Goal: Information Seeking & Learning: Learn about a topic

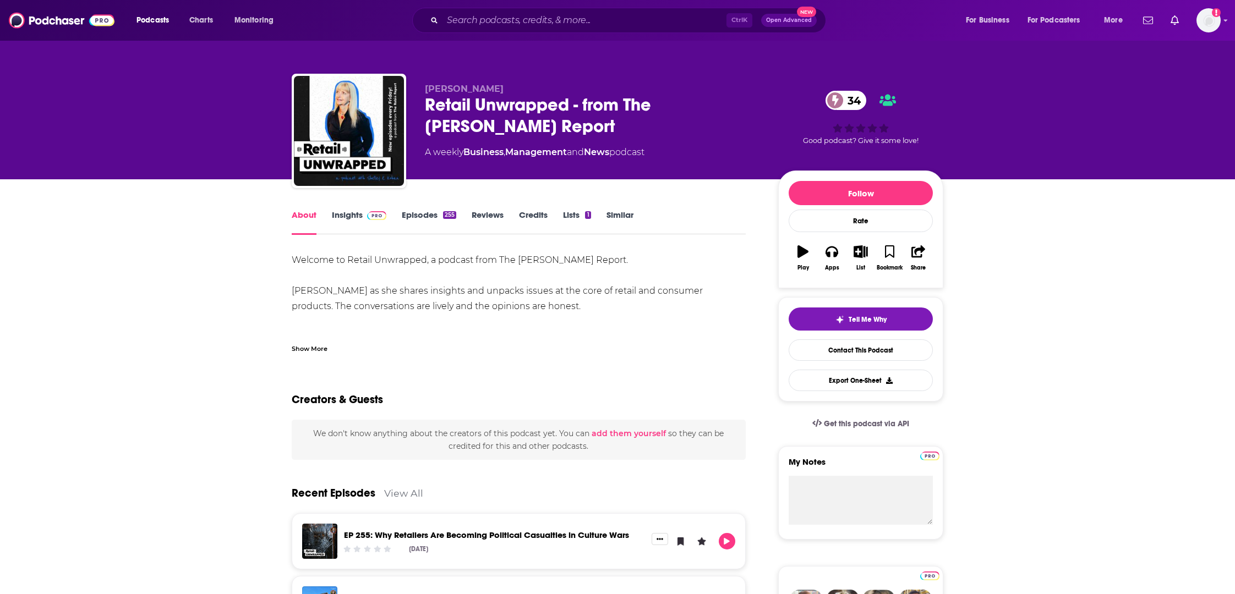
click at [346, 214] on link "Insights" at bounding box center [359, 222] width 54 height 25
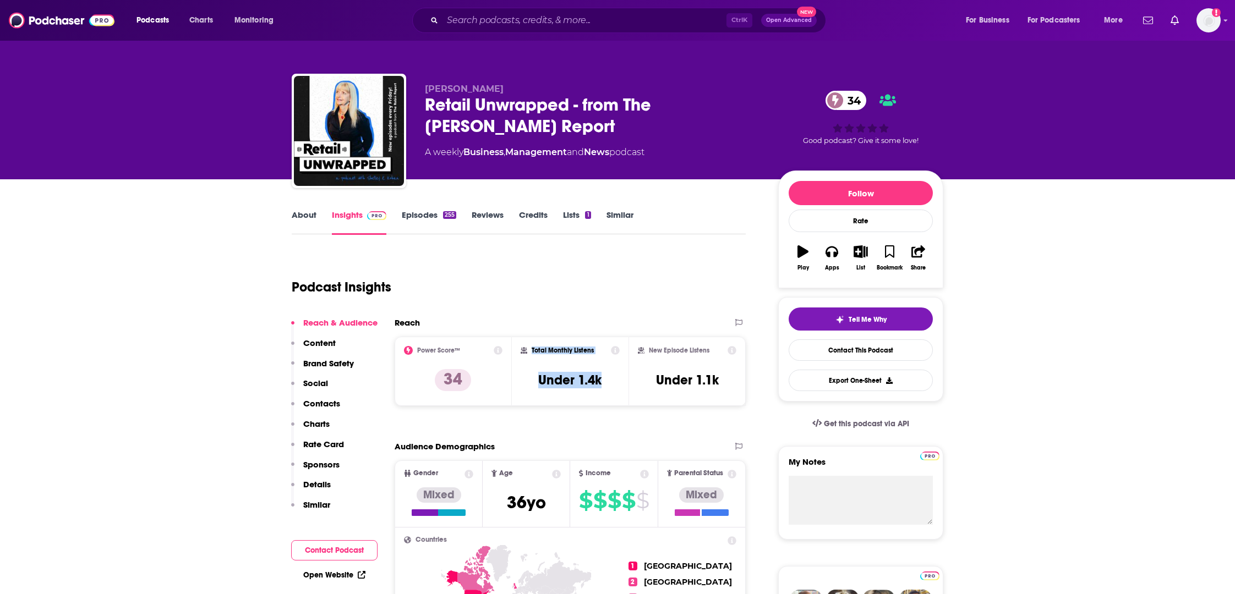
drag, startPoint x: 609, startPoint y: 375, endPoint x: 519, endPoint y: 383, distance: 90.1
click at [512, 380] on div "Total Monthly Listens Under 1.4k" at bounding box center [570, 371] width 117 height 69
copy div "Total Monthly Listens Under 1.4k"
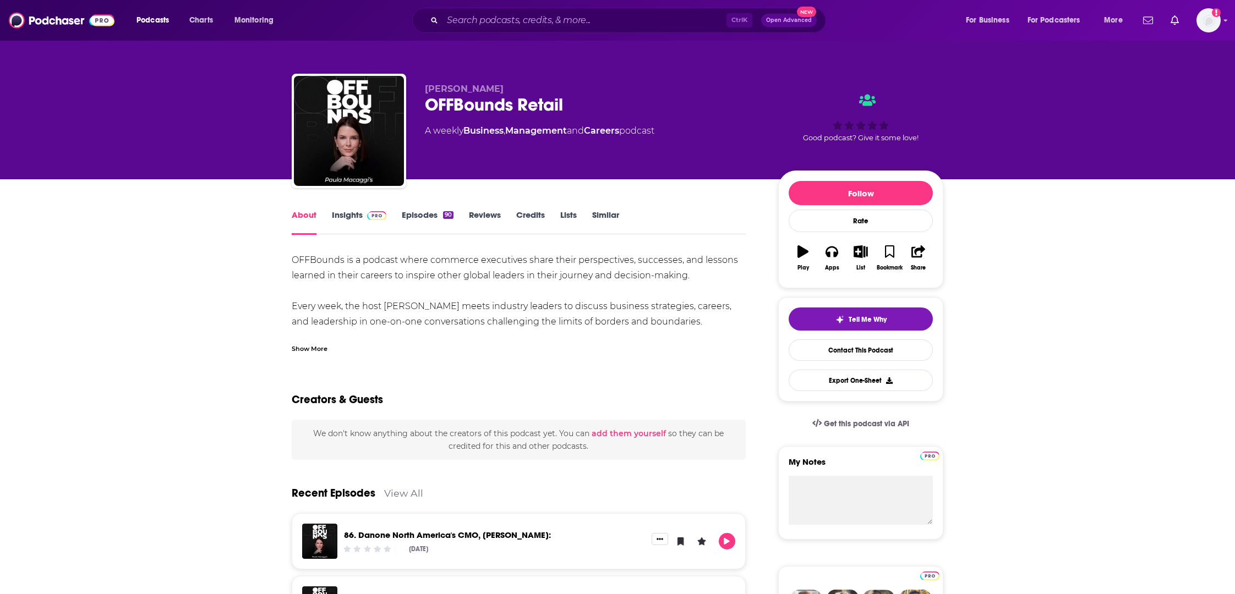
click at [346, 212] on link "Insights" at bounding box center [359, 222] width 54 height 25
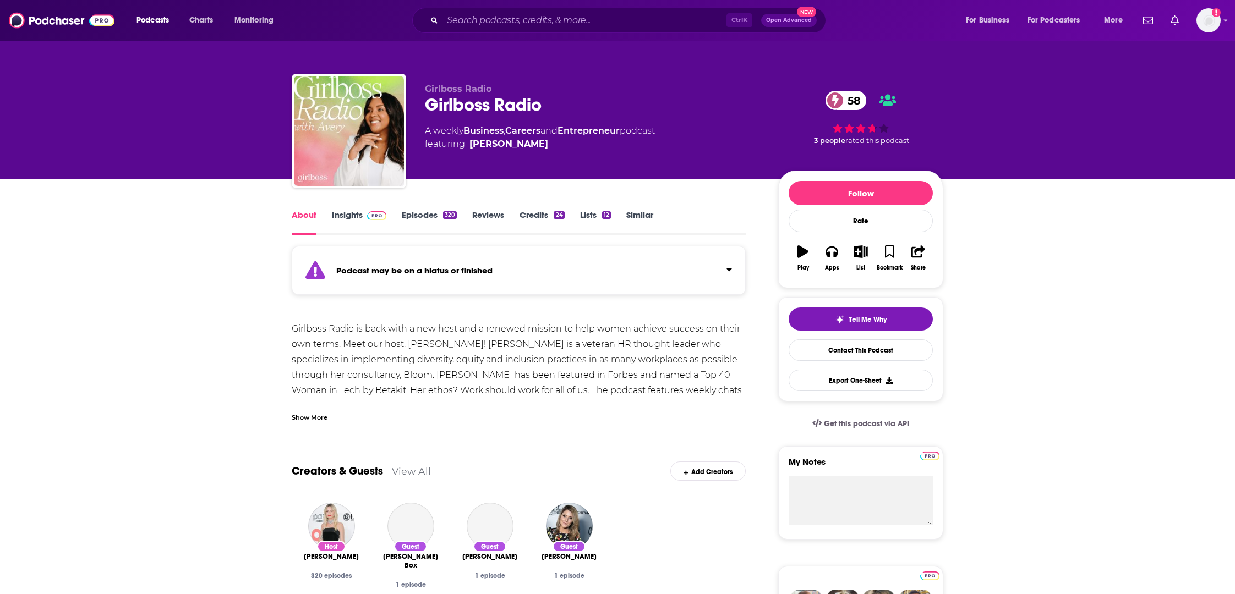
click at [347, 215] on link "Insights" at bounding box center [359, 222] width 54 height 25
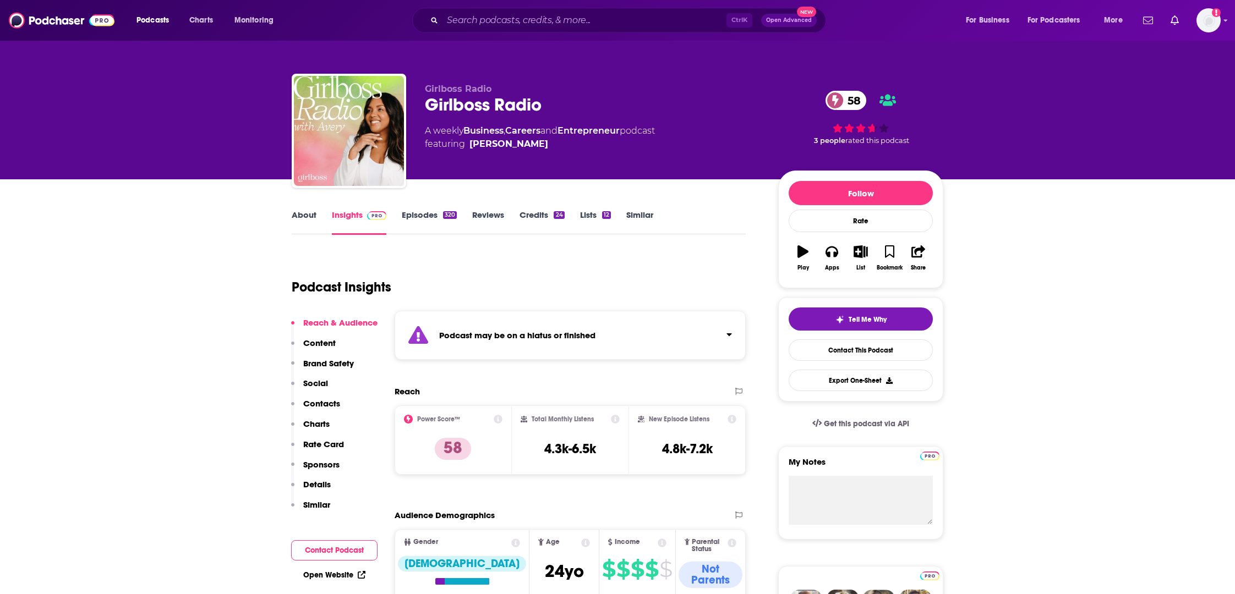
click at [311, 217] on link "About" at bounding box center [304, 222] width 25 height 25
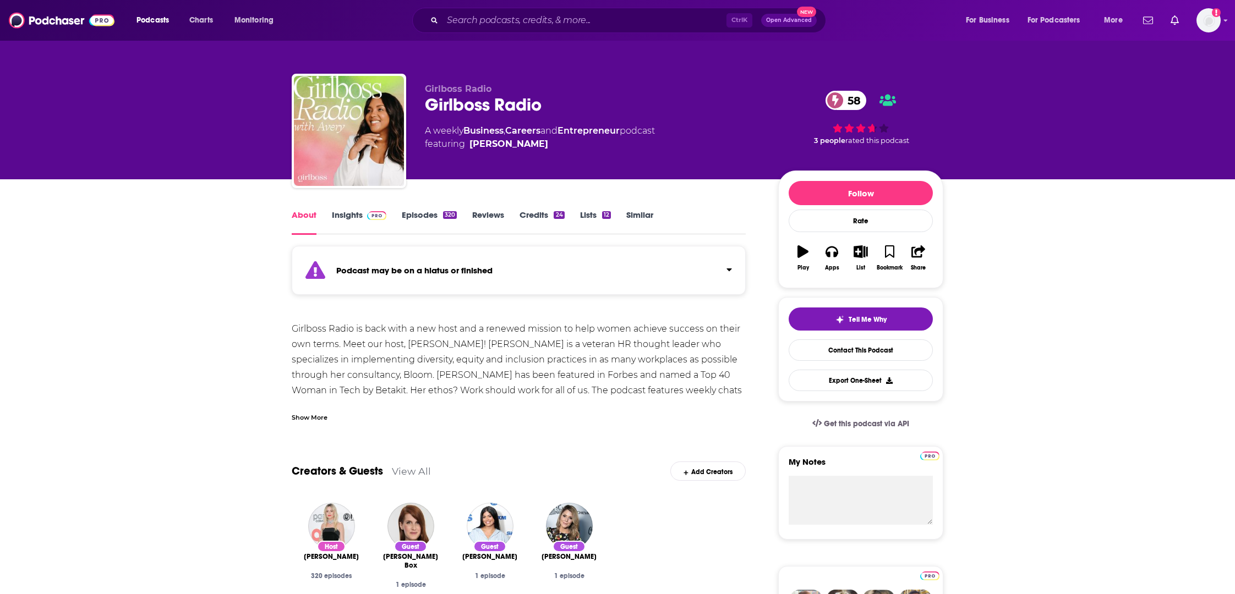
click at [337, 220] on link "Insights" at bounding box center [359, 222] width 54 height 25
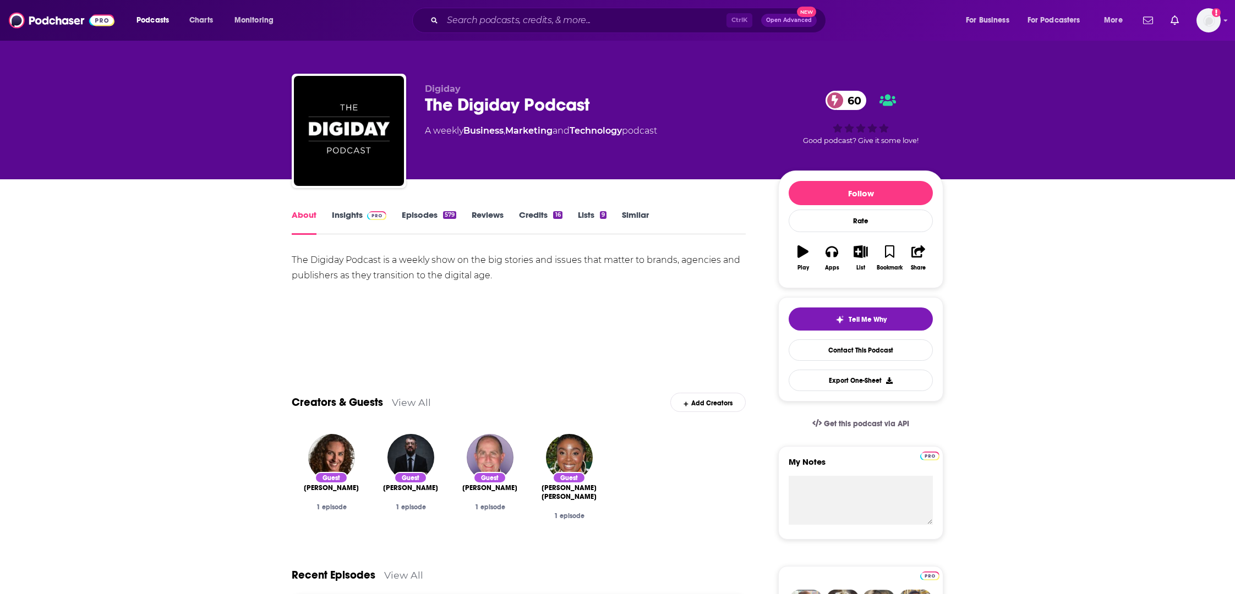
click at [661, 325] on div "The Digiday Podcast is a weekly show on the big stories and issues that matter …" at bounding box center [519, 291] width 454 height 77
click at [349, 218] on link "Insights" at bounding box center [359, 222] width 54 height 25
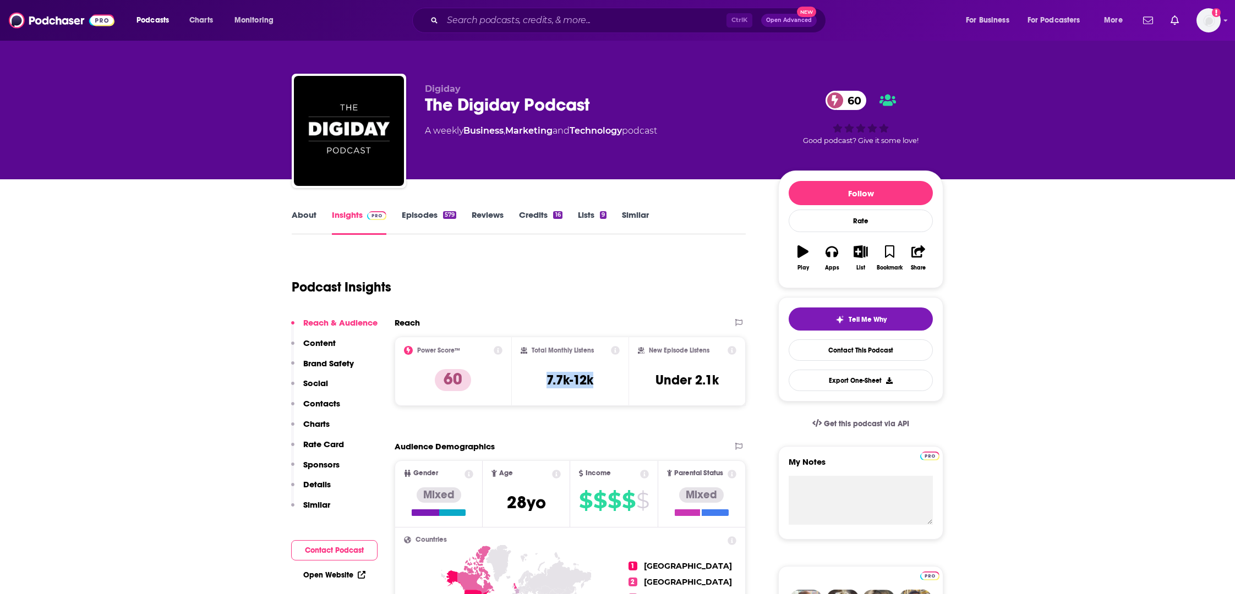
drag, startPoint x: 596, startPoint y: 382, endPoint x: 536, endPoint y: 381, distance: 60.5
click at [536, 381] on div "Total Monthly Listens 7.7k-12k" at bounding box center [570, 371] width 100 height 51
copy h3 "7.7k-12k"
click at [605, 383] on div "Total Monthly Listens 7.7k-12k" at bounding box center [570, 371] width 100 height 51
drag, startPoint x: 603, startPoint y: 383, endPoint x: 539, endPoint y: 385, distance: 63.8
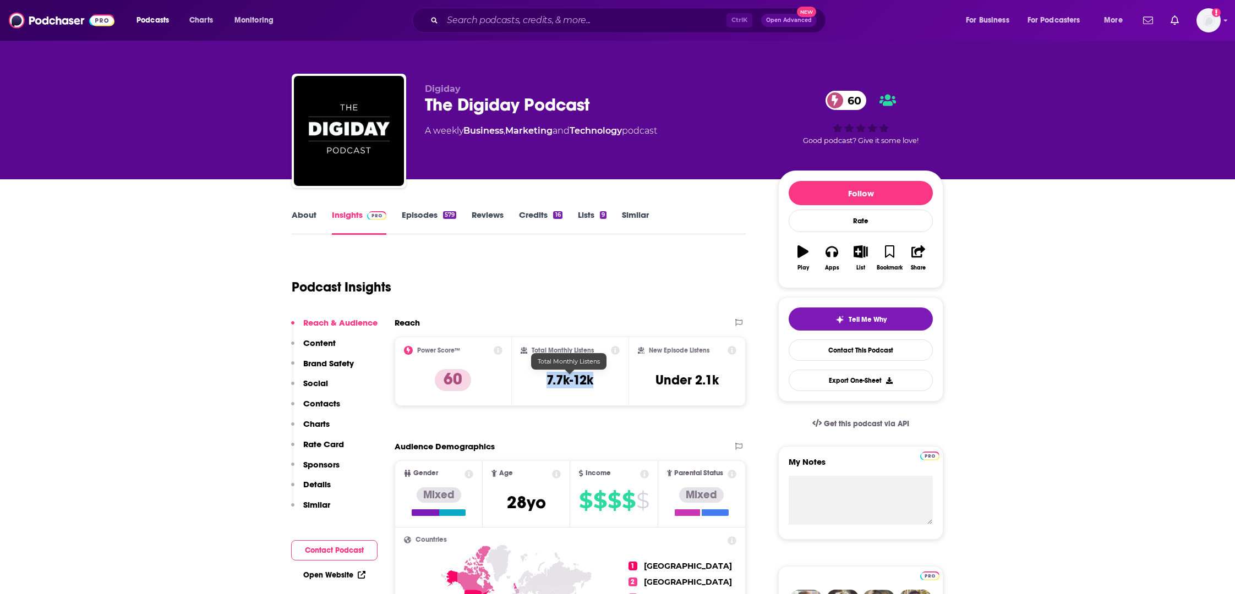
click at [539, 385] on div "Total Monthly Listens 7.7k-12k" at bounding box center [570, 371] width 100 height 51
copy h3 "7.7k-12k"
click at [423, 221] on link "Episodes 579" at bounding box center [429, 222] width 54 height 25
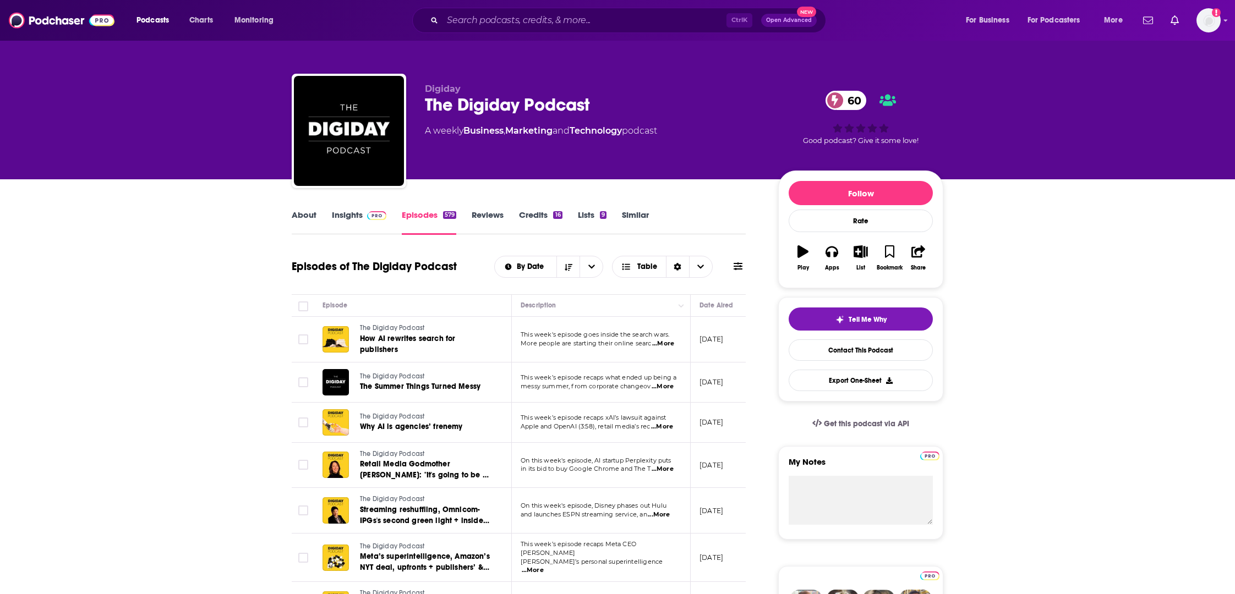
click at [609, 347] on span "More people are starting their online searc" at bounding box center [585, 343] width 130 height 8
click at [608, 335] on span "This week's episode goes inside the search wars." at bounding box center [594, 335] width 149 height 8
click at [399, 337] on span "How AI rewrites search for publishers" at bounding box center [407, 344] width 95 height 20
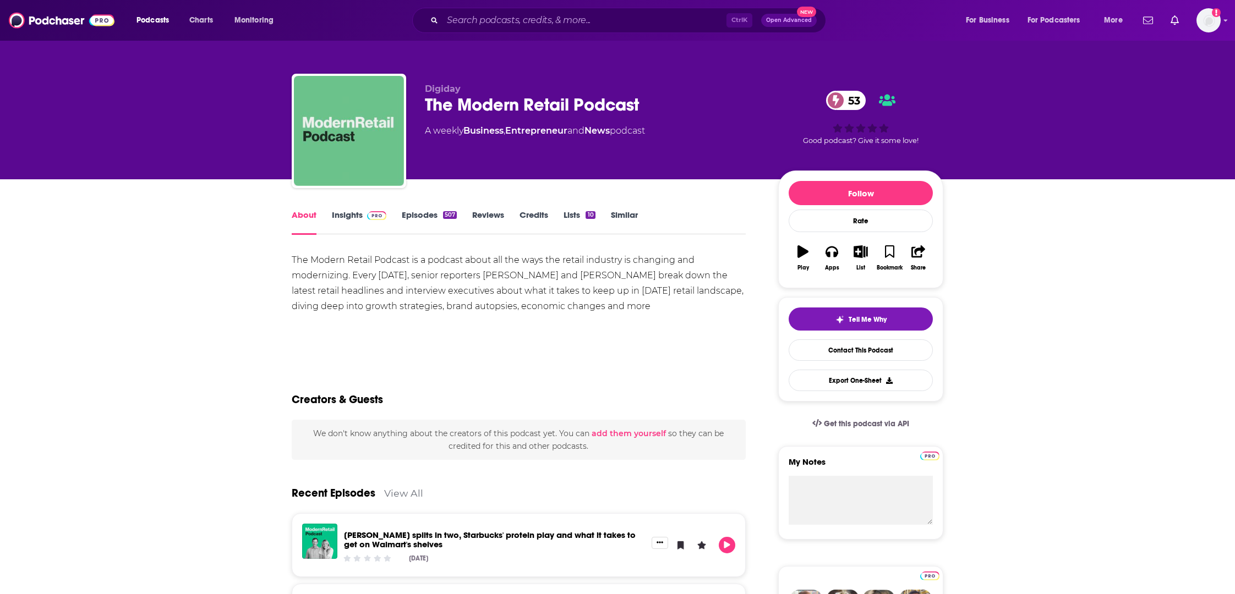
click at [368, 216] on img at bounding box center [376, 215] width 19 height 9
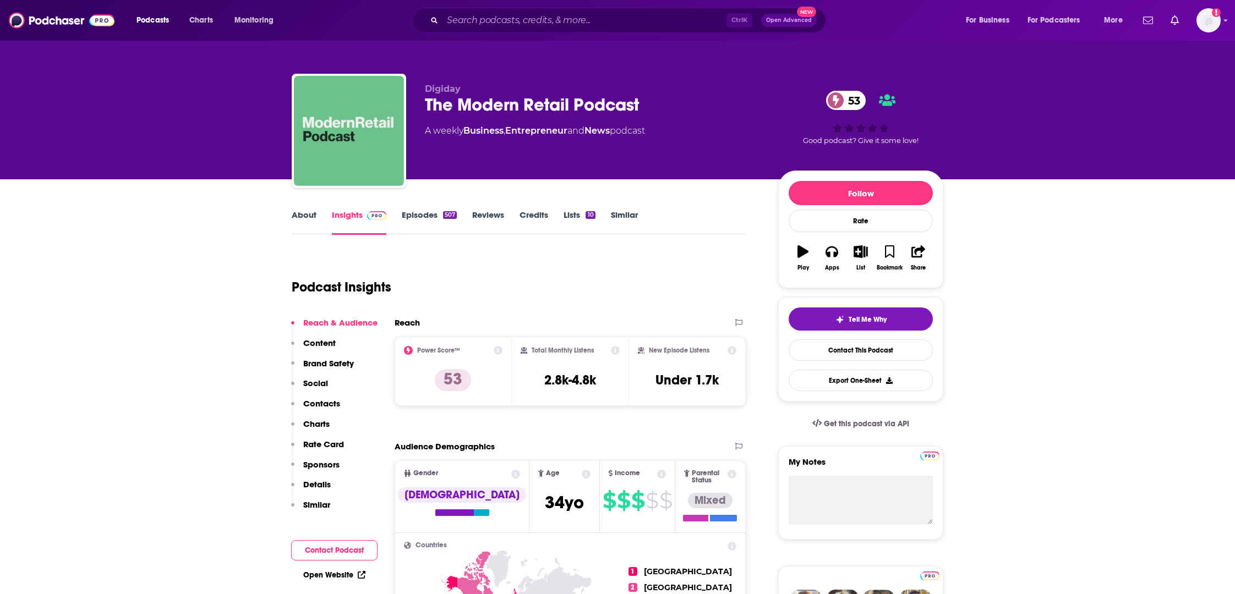
click at [355, 213] on link "Insights" at bounding box center [359, 222] width 54 height 25
drag, startPoint x: 609, startPoint y: 377, endPoint x: 543, endPoint y: 380, distance: 66.1
click at [543, 380] on div "Total Monthly Listens 2.8k-4.8k" at bounding box center [570, 371] width 100 height 51
copy h3 "2.8k-4.8k"
click at [412, 215] on link "Episodes 507" at bounding box center [429, 222] width 55 height 25
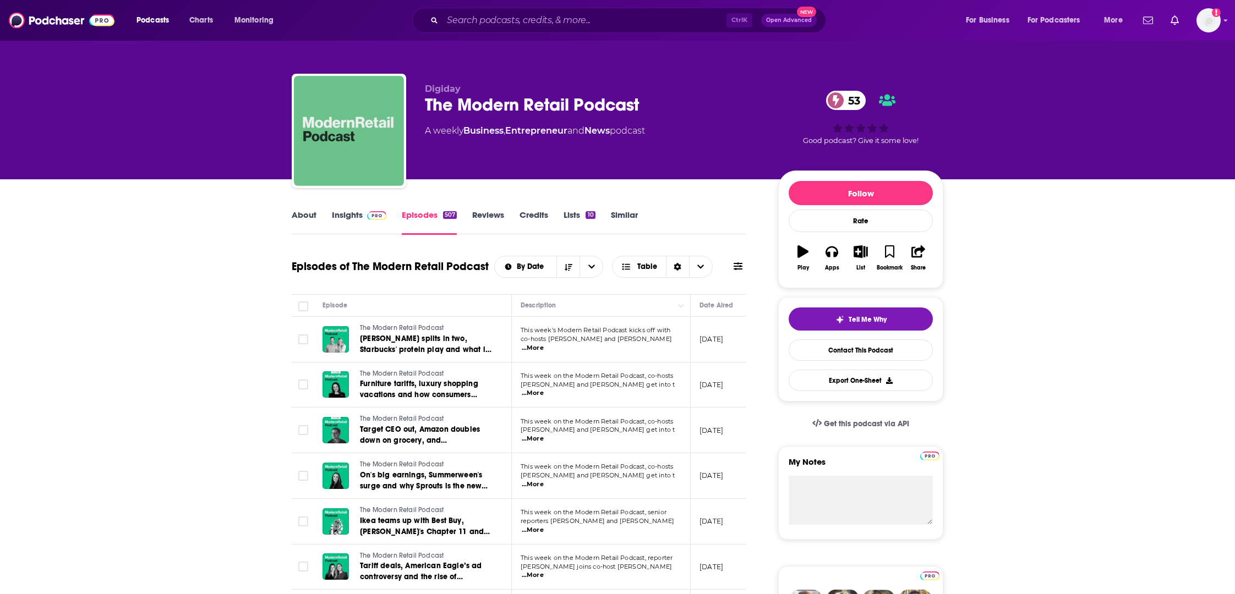
click at [559, 342] on span "co-hosts Gabi Barkho and Melissa Daniels" at bounding box center [595, 339] width 151 height 8
click at [544, 347] on span "...More" at bounding box center [533, 348] width 22 height 9
click at [536, 343] on span "co-hosts Gabi Barkho and Melissa Daniels" at bounding box center [595, 339] width 151 height 8
click at [395, 348] on span "Kraft Heinz splits in two, Starbucks' protein play and what it takes to get on …" at bounding box center [425, 349] width 131 height 31
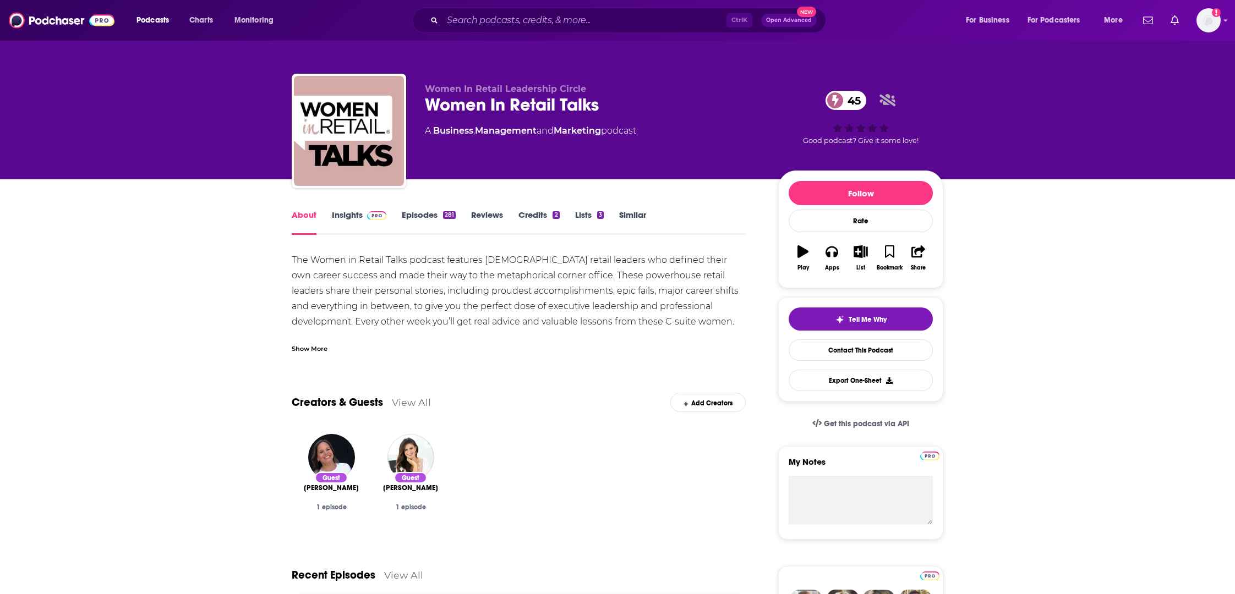
click at [353, 217] on link "Insights" at bounding box center [359, 222] width 54 height 25
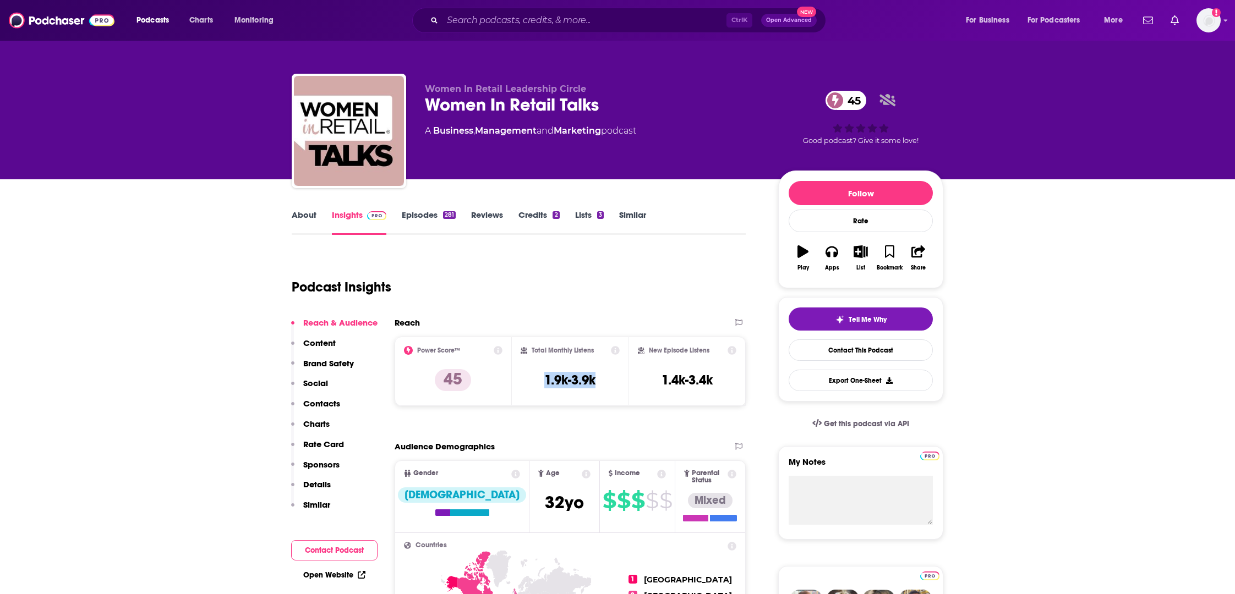
drag, startPoint x: 598, startPoint y: 379, endPoint x: 555, endPoint y: 390, distance: 44.3
click at [539, 381] on div "Total Monthly Listens 1.9k-3.9k" at bounding box center [570, 371] width 100 height 51
copy h3 "1.9k-3.9k"
